Goal: Task Accomplishment & Management: Use online tool/utility

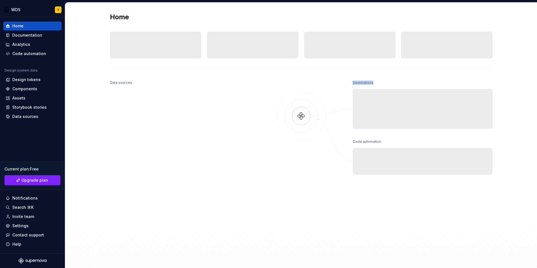
click at [450, 74] on div "Home Design tokens 0 Components 0 0 Assets 0 Docs pages 0 Data sources Destinat…" at bounding box center [301, 138] width 403 height 270
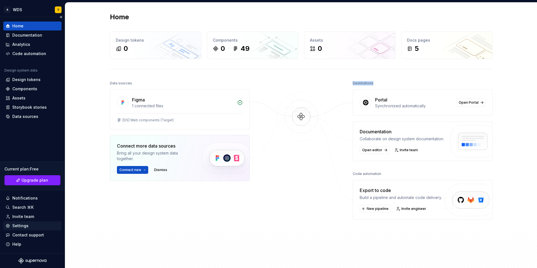
click at [24, 227] on div "Settings" at bounding box center [20, 226] width 16 height 6
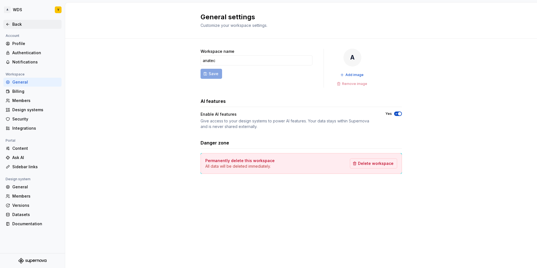
click at [13, 24] on div "Back" at bounding box center [35, 25] width 47 height 6
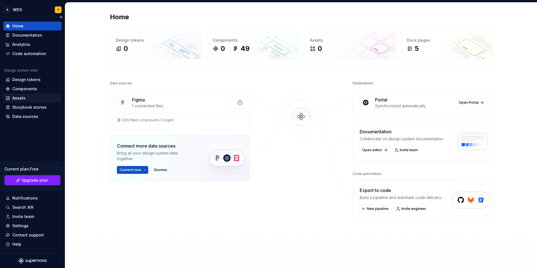
click at [21, 99] on div "Assets" at bounding box center [18, 98] width 13 height 6
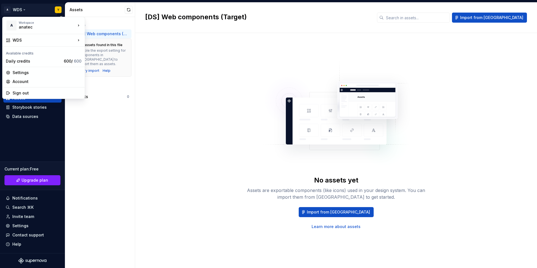
click at [19, 6] on html "A WDS Y Home Documentation Analytics Code automation Design system data Design …" at bounding box center [268, 134] width 537 height 268
click at [20, 85] on div "Account" at bounding box center [44, 81] width 80 height 9
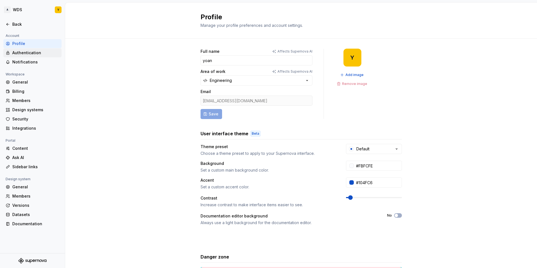
click at [39, 53] on div "Authentication" at bounding box center [35, 53] width 47 height 6
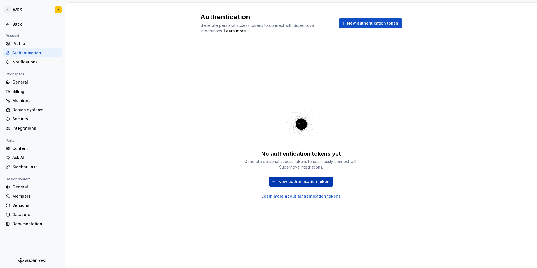
click at [303, 183] on span "New authentication token" at bounding box center [303, 182] width 51 height 6
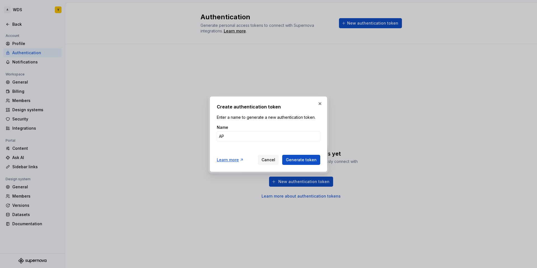
type input "A"
type input "Storybook"
click at [282, 155] on button "Generate token" at bounding box center [301, 160] width 38 height 10
click at [297, 162] on span "Generate token" at bounding box center [301, 160] width 31 height 6
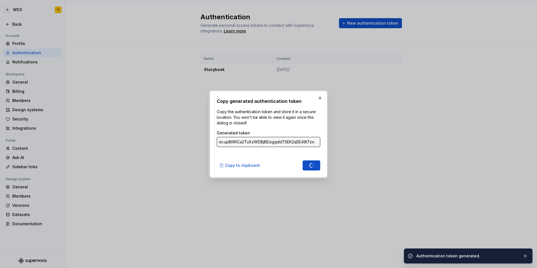
type input "sn.JbS3JoGZNTX0whjgos6pYYIF9eAtrMZHiQPa3eeudgu7HlNrL9GgKtQHvLy5oGiJvn3QYJ9RjlQT…"
click at [254, 165] on span "Copy to clipboard" at bounding box center [242, 166] width 35 height 6
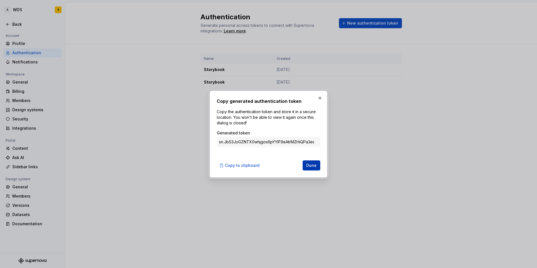
click at [315, 166] on span "Done" at bounding box center [311, 166] width 10 height 6
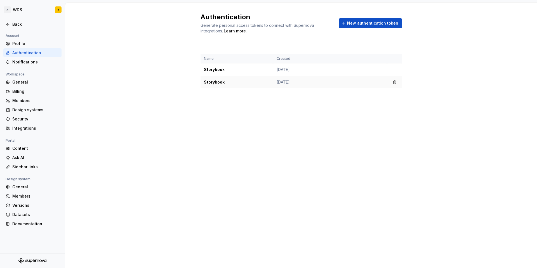
click at [221, 85] on td "Storybook" at bounding box center [237, 82] width 73 height 13
click at [394, 68] on button "button" at bounding box center [395, 70] width 8 height 8
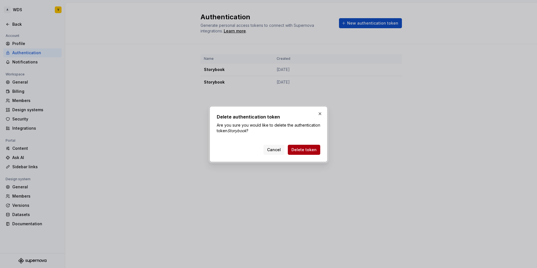
click at [298, 149] on span "Delete token" at bounding box center [303, 150] width 25 height 6
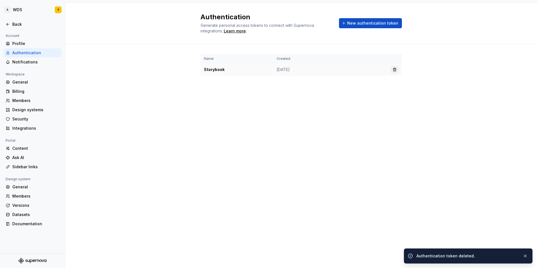
click at [393, 69] on button "button" at bounding box center [395, 70] width 8 height 8
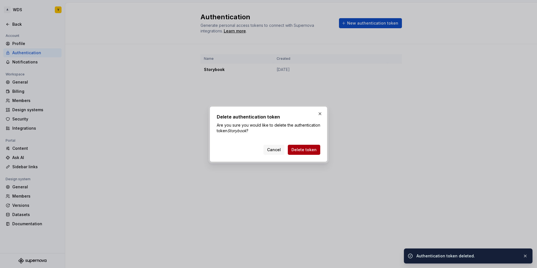
click at [298, 147] on span "Delete token" at bounding box center [303, 150] width 25 height 6
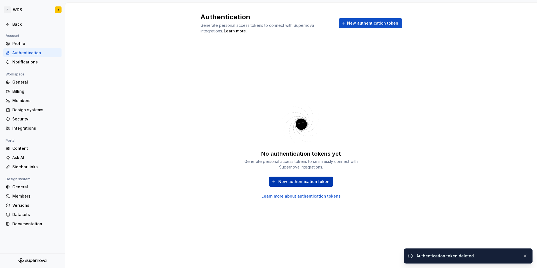
click at [296, 183] on span "New authentication token" at bounding box center [303, 182] width 51 height 6
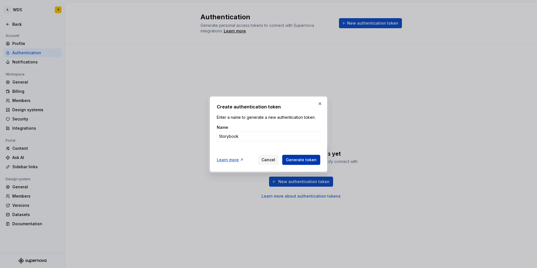
type input "Storybook"
click at [310, 161] on span "Generate token" at bounding box center [301, 160] width 31 height 6
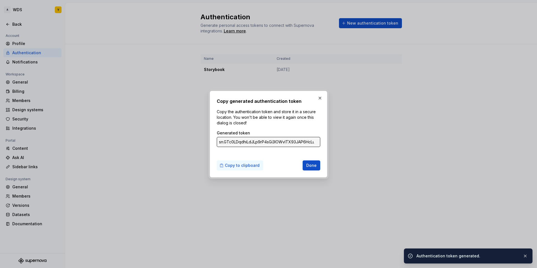
click at [250, 167] on span "Copy to clipboard" at bounding box center [242, 166] width 35 height 6
click at [320, 97] on button "button" at bounding box center [320, 98] width 8 height 8
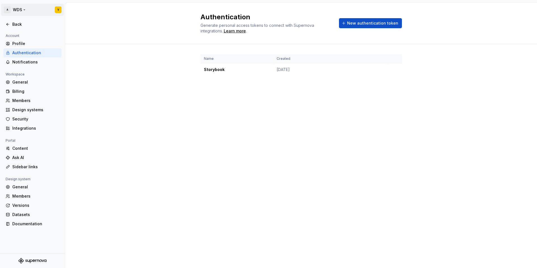
click at [17, 11] on html "A WDS Y Back Account Profile Authentication Notifications Workspace General Bil…" at bounding box center [268, 134] width 537 height 268
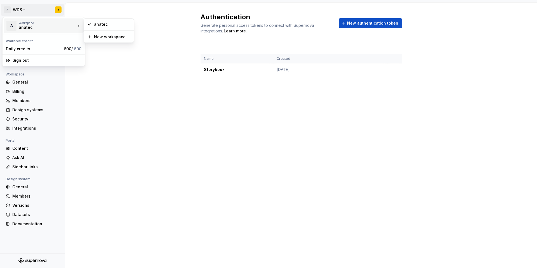
click at [22, 27] on div "anatec" at bounding box center [43, 28] width 48 height 6
click at [29, 49] on div "Daily credits" at bounding box center [34, 49] width 56 height 6
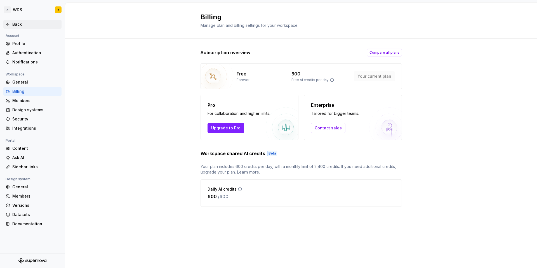
click at [10, 24] on div "Back" at bounding box center [33, 25] width 54 height 6
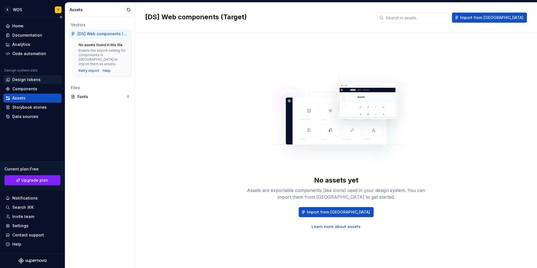
click at [30, 80] on div "Design tokens" at bounding box center [26, 80] width 28 height 6
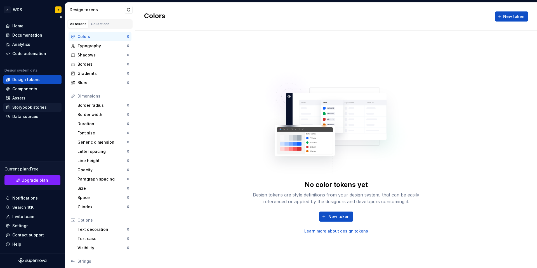
click at [34, 108] on div "Storybook stories" at bounding box center [29, 108] width 34 height 6
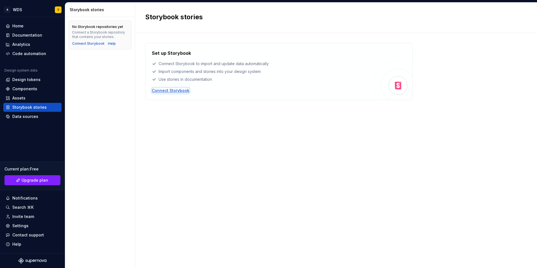
click at [170, 91] on div "Connect Storybook" at bounding box center [170, 91] width 37 height 6
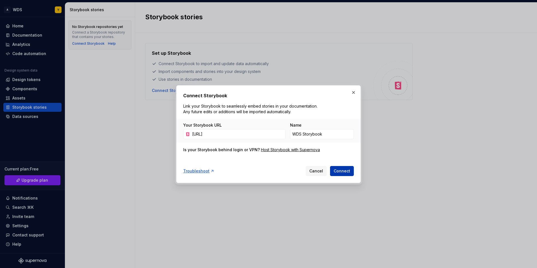
type input "[URL]"
click at [340, 169] on span "Connect" at bounding box center [342, 171] width 16 height 6
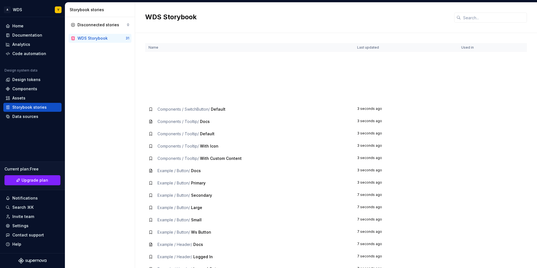
scroll to position [166, 0]
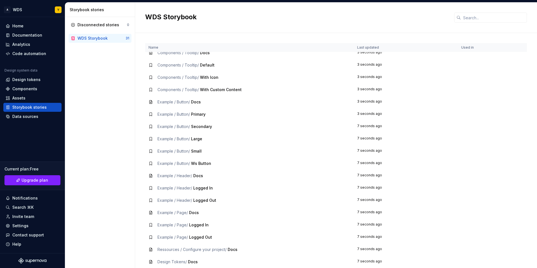
click at [168, 181] on td "Example / Header / Docs" at bounding box center [249, 176] width 209 height 12
click at [162, 157] on td "Example / Button / Small" at bounding box center [249, 151] width 209 height 12
click at [200, 152] on span "Small" at bounding box center [196, 151] width 11 height 5
click at [19, 119] on div "Data sources" at bounding box center [25, 117] width 26 height 6
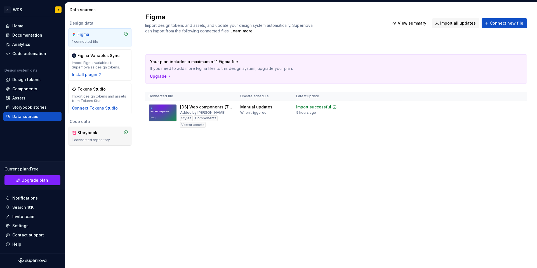
click at [85, 139] on div "1 connected repository" at bounding box center [100, 140] width 56 height 4
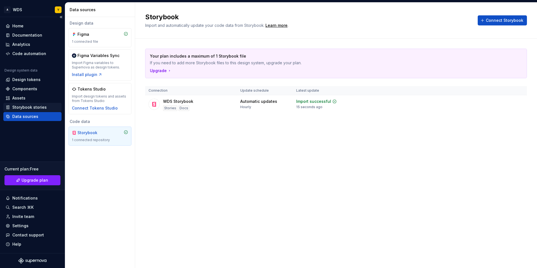
click at [37, 108] on div "Storybook stories" at bounding box center [29, 108] width 34 height 6
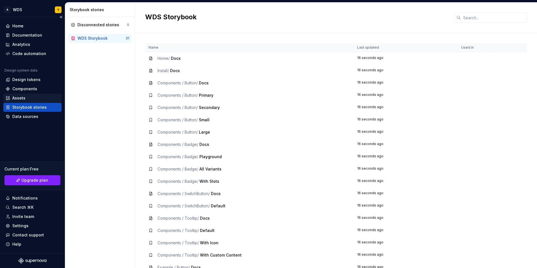
click at [20, 94] on div "Assets" at bounding box center [32, 98] width 58 height 9
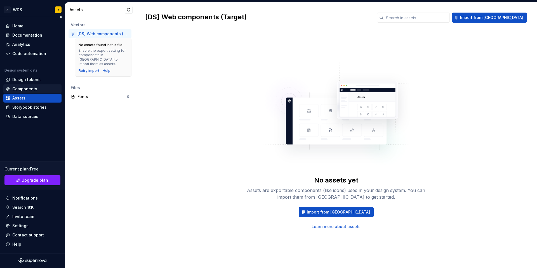
click at [26, 87] on div "Components" at bounding box center [24, 89] width 25 height 6
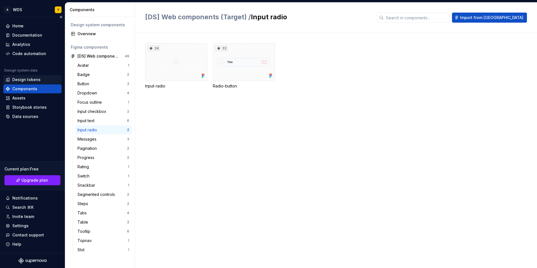
click at [29, 80] on div "Design tokens" at bounding box center [26, 80] width 28 height 6
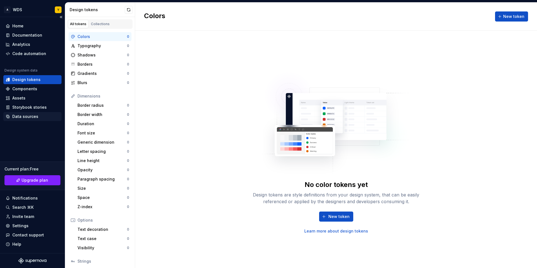
click at [39, 118] on div "Data sources" at bounding box center [33, 117] width 54 height 6
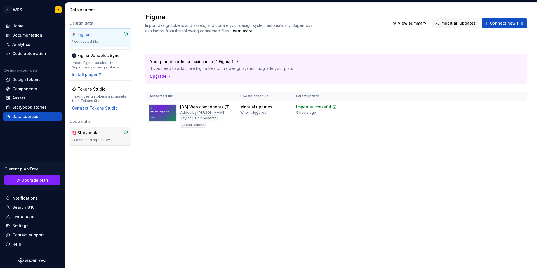
click at [96, 134] on div "Storybook" at bounding box center [90, 133] width 27 height 6
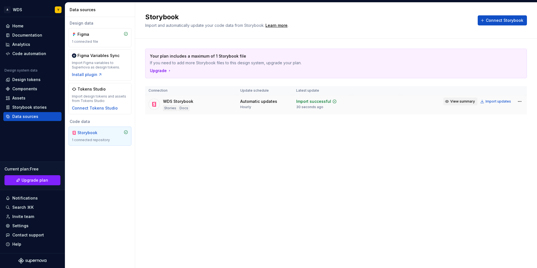
click at [454, 101] on span "View summary" at bounding box center [462, 101] width 25 height 4
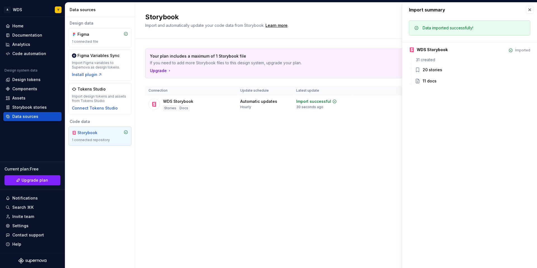
click at [430, 70] on div "20 stories" at bounding box center [433, 70] width 20 height 6
drag, startPoint x: 430, startPoint y: 70, endPoint x: 424, endPoint y: 70, distance: 6.2
click at [425, 70] on div "20 stories" at bounding box center [433, 70] width 20 height 6
click at [423, 70] on div "20 stories" at bounding box center [433, 70] width 20 height 6
click at [432, 68] on div "20 stories" at bounding box center [433, 70] width 20 height 6
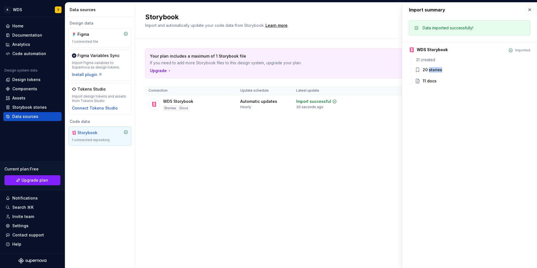
click at [432, 68] on div "20 stories" at bounding box center [433, 70] width 20 height 6
click at [175, 102] on div "WDS Storybook" at bounding box center [178, 102] width 30 height 6
click at [156, 104] on icon at bounding box center [154, 105] width 6 height 6
click at [170, 107] on div "Stories" at bounding box center [170, 108] width 14 height 6
click at [98, 135] on div "Storybook" at bounding box center [90, 133] width 27 height 6
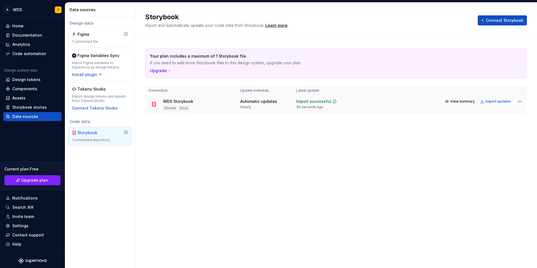
click at [258, 101] on div "Automatic updates" at bounding box center [258, 102] width 37 height 6
click at [467, 101] on span "View summary" at bounding box center [462, 101] width 25 height 4
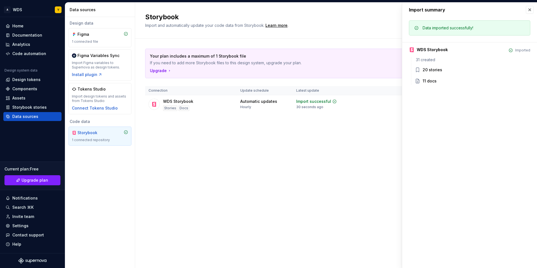
click at [425, 70] on div "20 stories" at bounding box center [433, 70] width 20 height 6
click at [27, 34] on div "Documentation" at bounding box center [27, 35] width 30 height 6
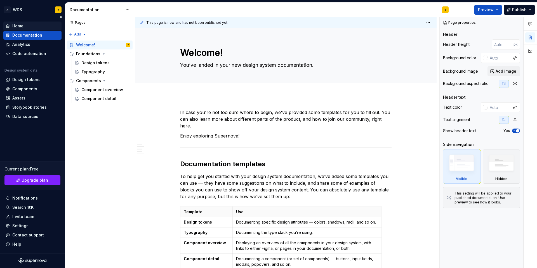
type textarea "*"
click at [24, 25] on div "Home" at bounding box center [33, 26] width 54 height 6
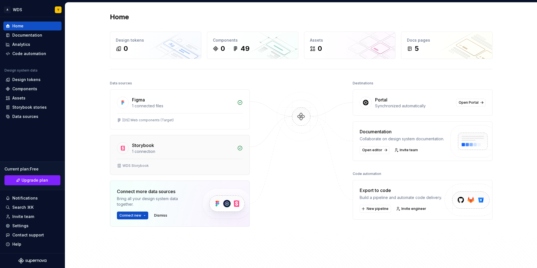
click at [147, 154] on div "Storybook 1 connection" at bounding box center [179, 146] width 139 height 23
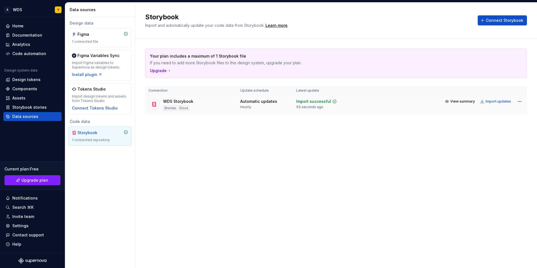
click at [180, 108] on div "Docs" at bounding box center [183, 108] width 11 height 6
click at [106, 133] on div "Storybook" at bounding box center [100, 133] width 56 height 6
click at [39, 105] on div "Storybook stories" at bounding box center [29, 108] width 34 height 6
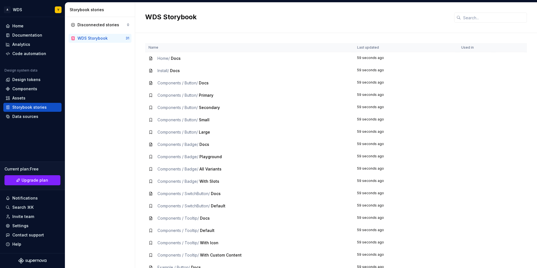
click at [155, 105] on div "Components / Button / Secondary" at bounding box center [249, 108] width 202 height 6
click at [466, 48] on th "Used in" at bounding box center [476, 47] width 36 height 9
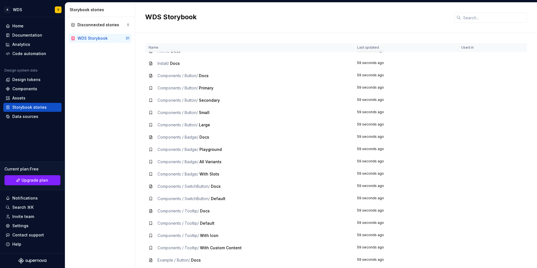
scroll to position [166, 0]
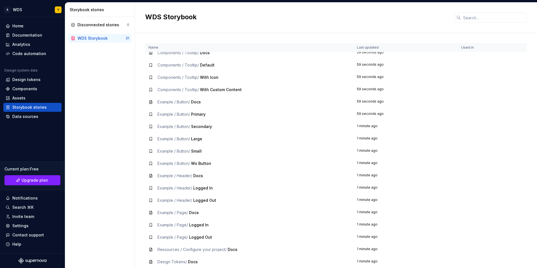
click at [152, 142] on td "Example / Button / Large" at bounding box center [249, 139] width 208 height 12
click at [31, 88] on div "Components" at bounding box center [24, 89] width 25 height 6
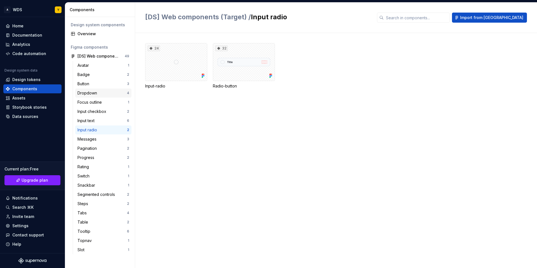
click at [82, 89] on div "Dropdown 4" at bounding box center [103, 93] width 56 height 9
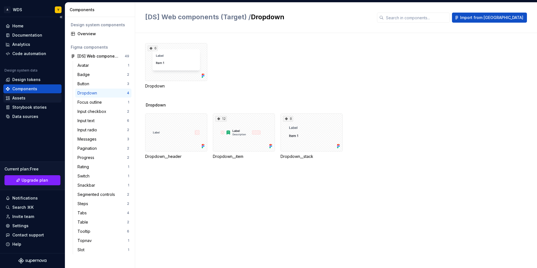
click at [24, 97] on div "Assets" at bounding box center [18, 98] width 13 height 6
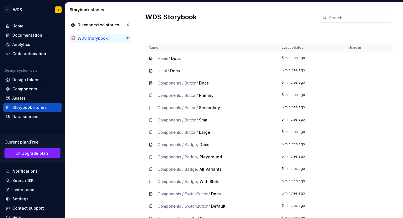
click at [152, 83] on icon at bounding box center [150, 83] width 4 height 4
click at [200, 83] on div "Components / Button / Docs" at bounding box center [182, 83] width 51 height 6
click at [84, 39] on div "WDS Storybook" at bounding box center [92, 39] width 30 height 6
click at [25, 117] on div "Data sources" at bounding box center [25, 117] width 26 height 6
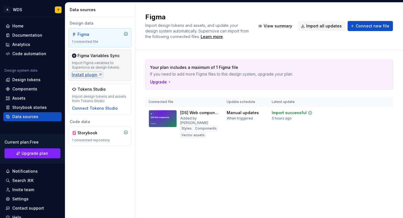
click at [93, 75] on div "Install plugin" at bounding box center [87, 75] width 30 height 6
